Goal: Contribute content

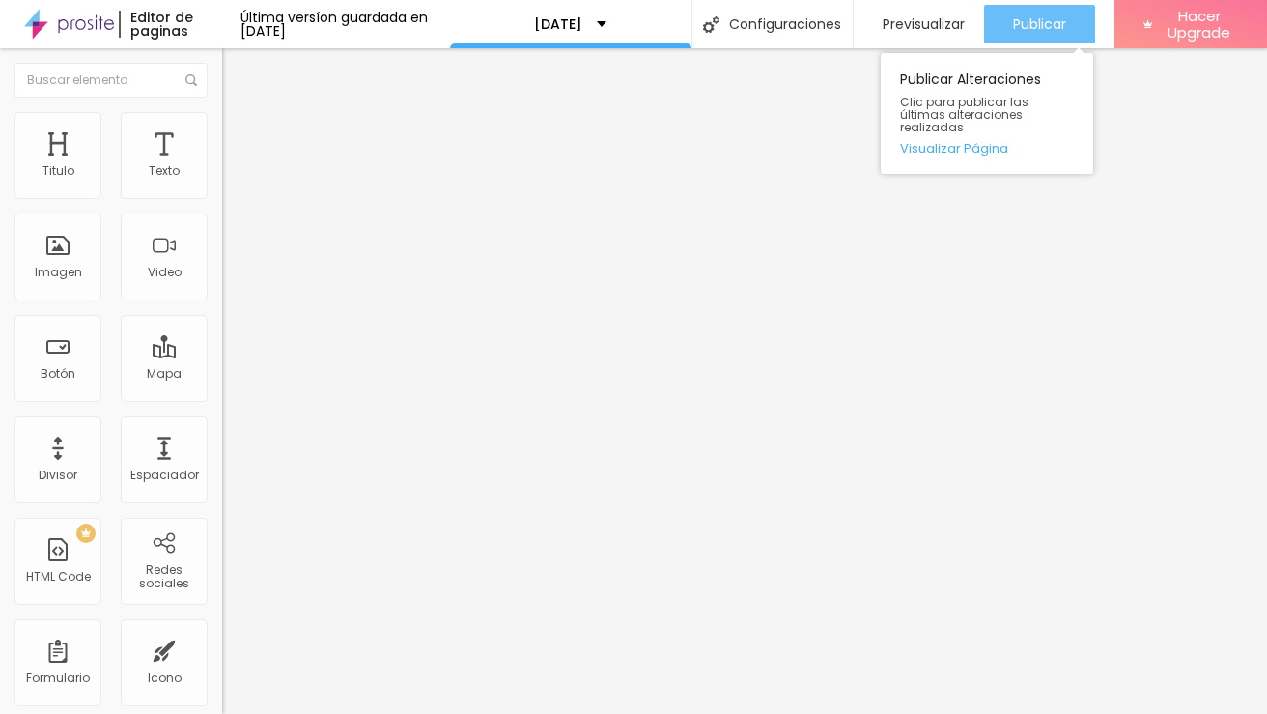
click at [1010, 21] on button "Publicar" at bounding box center [1039, 24] width 111 height 39
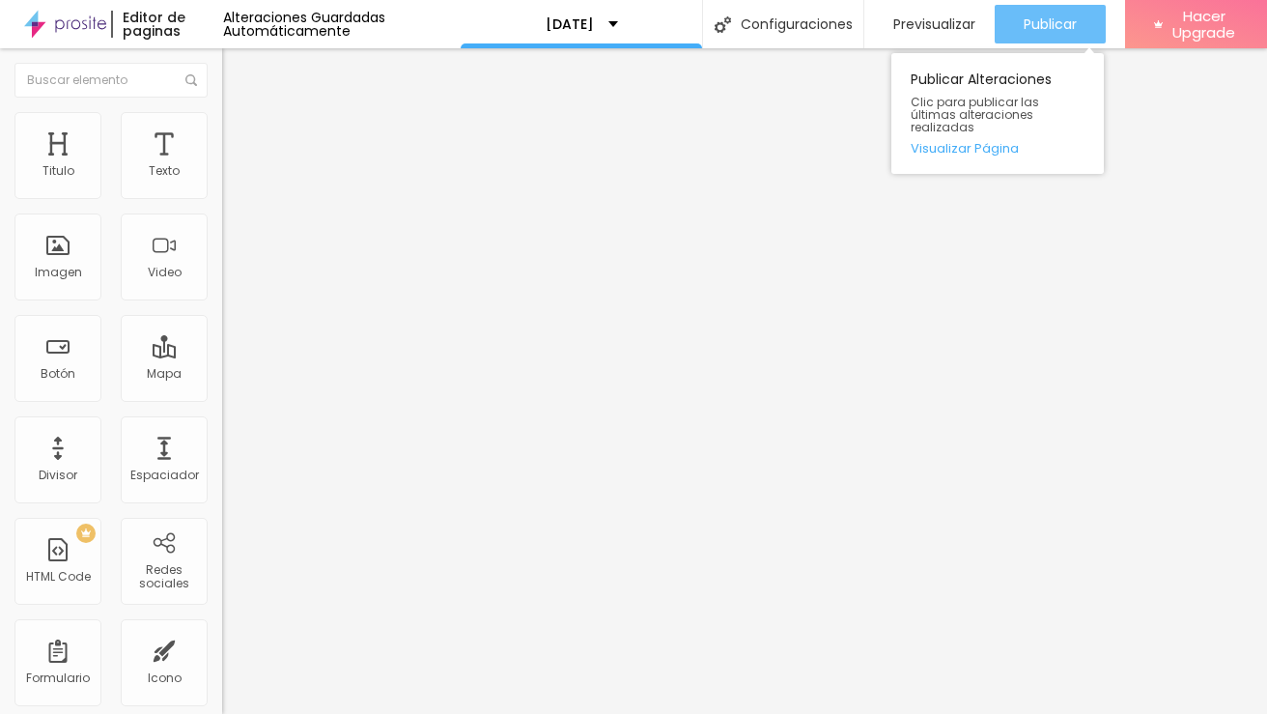
click at [1029, 27] on span "Publicar" at bounding box center [1050, 23] width 53 height 15
click at [1058, 22] on span "Publicar" at bounding box center [1050, 23] width 53 height 15
click at [1035, 1] on div "Publicar Publicar Alteraciones Clic para publicar las últimas alteraciones real…" at bounding box center [1050, 24] width 111 height 48
click at [1032, 17] on span "Publicar" at bounding box center [1050, 23] width 53 height 15
click at [1046, 30] on span "Publicar" at bounding box center [1050, 23] width 53 height 15
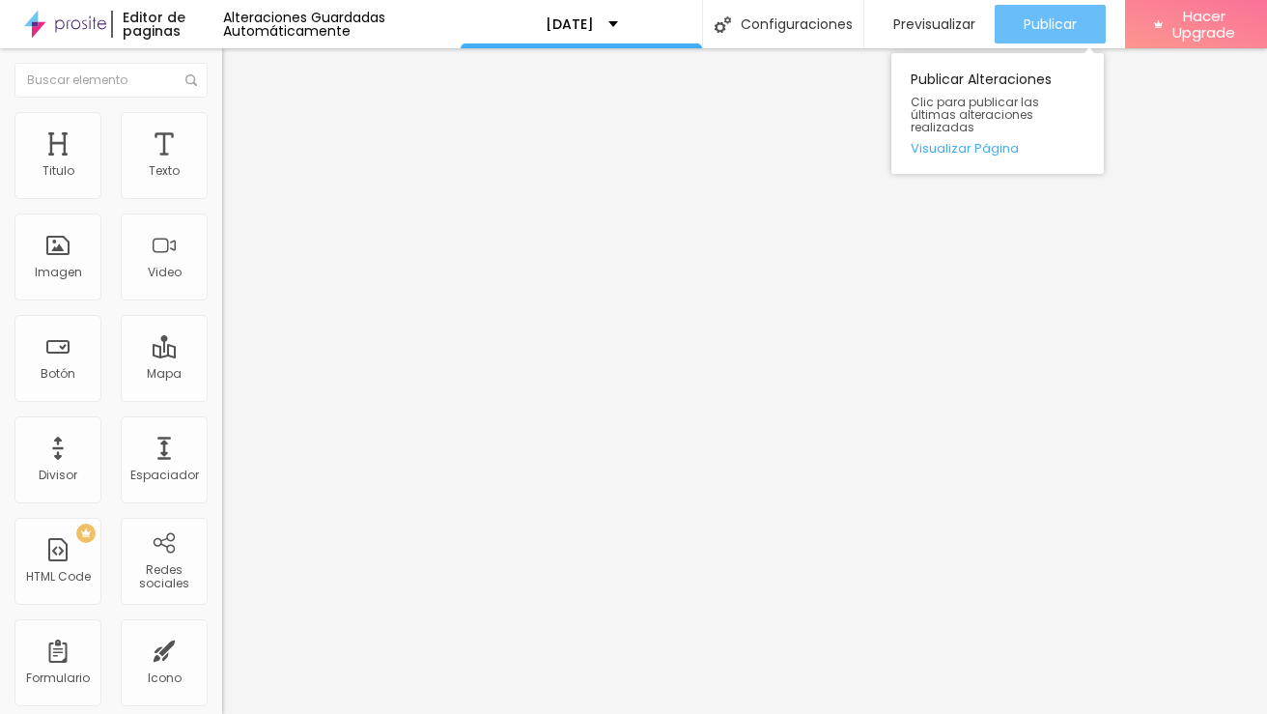
click at [1034, 21] on span "Publicar" at bounding box center [1050, 23] width 53 height 15
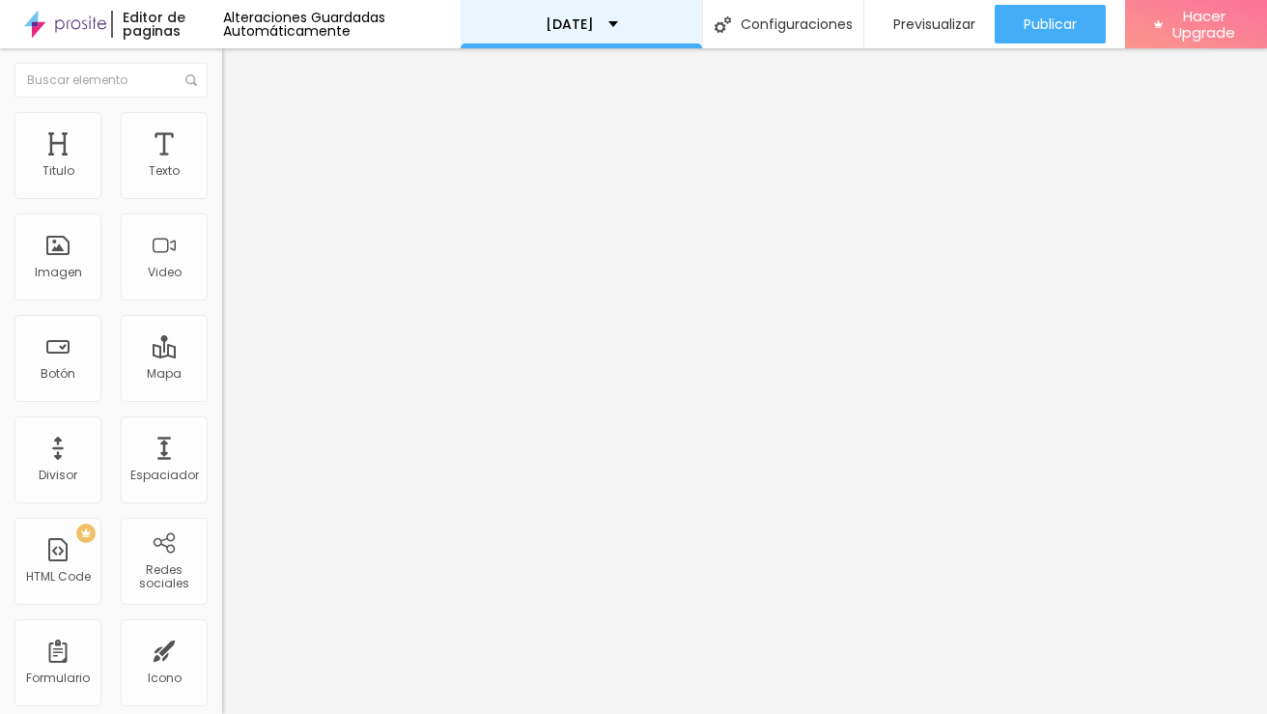
click at [628, 13] on div "[DATE]" at bounding box center [581, 24] width 241 height 48
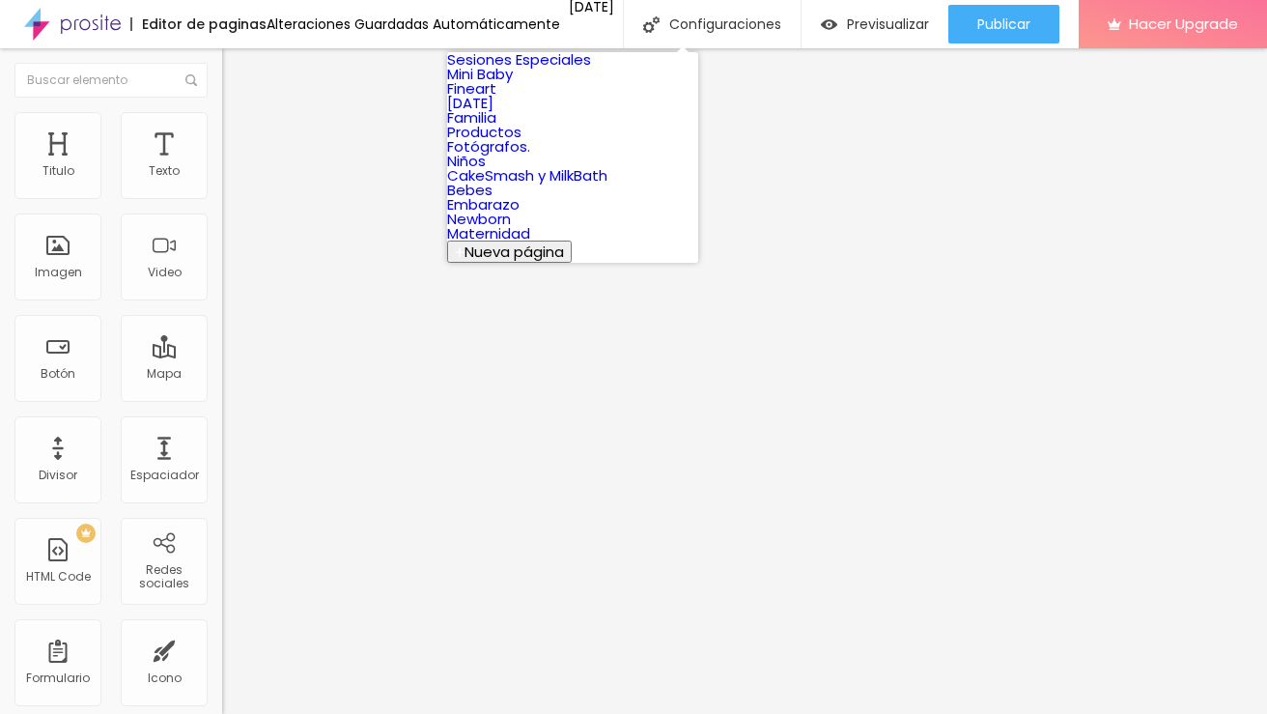
click at [513, 84] on link "Mini Baby" at bounding box center [480, 74] width 66 height 20
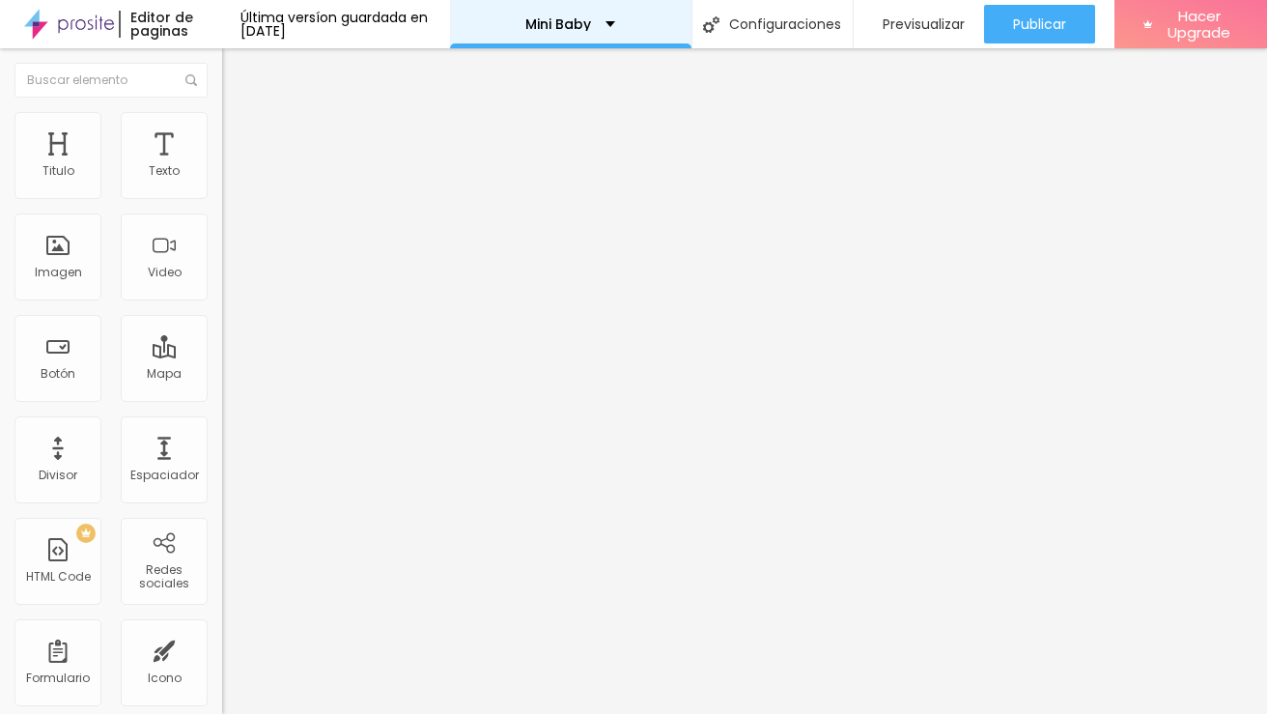
click at [609, 23] on div "Mini Baby" at bounding box center [570, 24] width 90 height 14
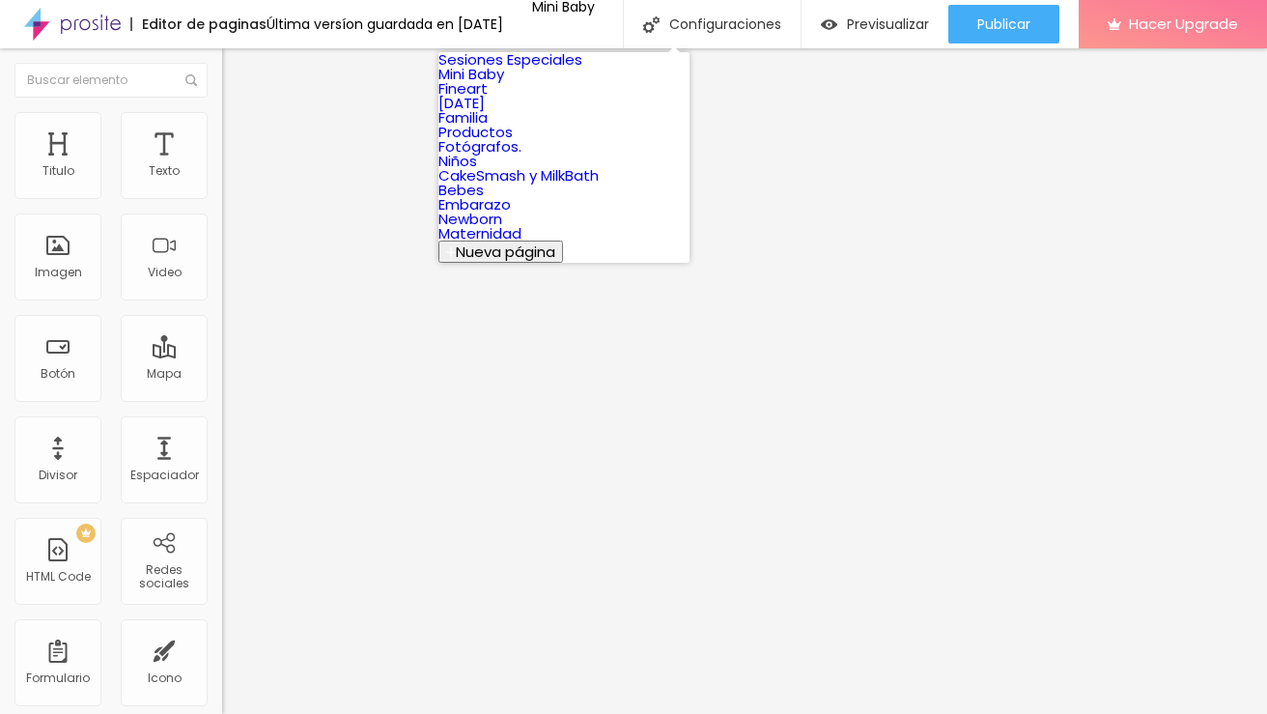
scroll to position [192, 0]
click at [484, 200] on link "Bebes" at bounding box center [460, 190] width 45 height 20
